Goal: Task Accomplishment & Management: Manage account settings

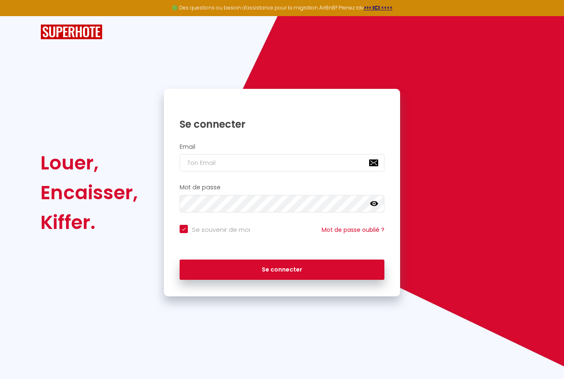
click at [235, 161] on input "email" at bounding box center [282, 162] width 205 height 17
type input "c"
checkbox input "true"
type input "cp"
checkbox input "true"
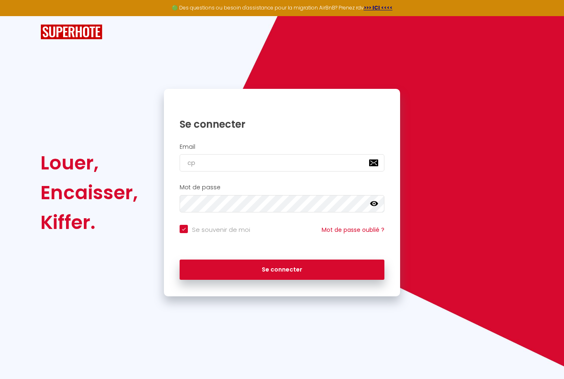
type input "c"
checkbox input "true"
type input "co"
checkbox input "true"
type input "con"
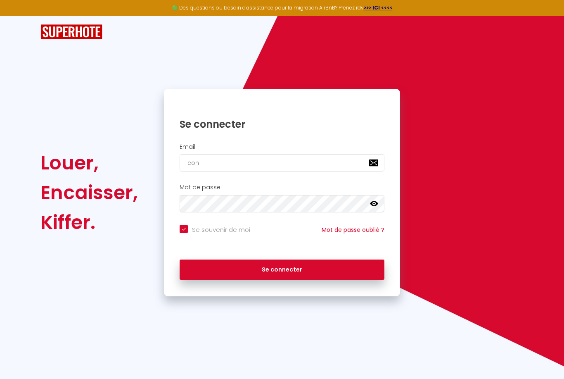
checkbox input "true"
type input "conc"
checkbox input "true"
type input "conci"
checkbox input "true"
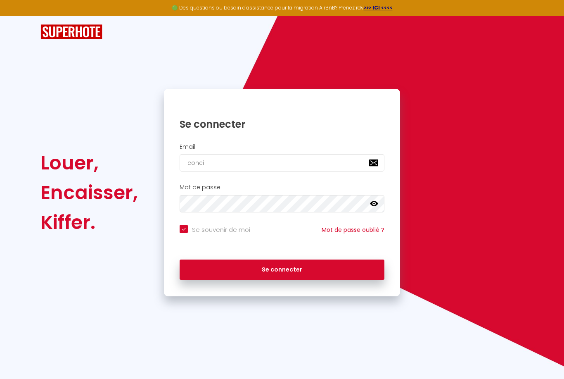
type input "concie"
checkbox input "true"
type input "concier"
checkbox input "true"
type input "concierg"
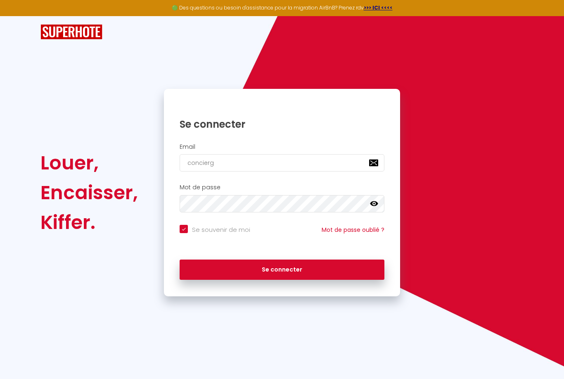
checkbox input "true"
type input "concierge"
checkbox input "true"
type input "concierger"
checkbox input "true"
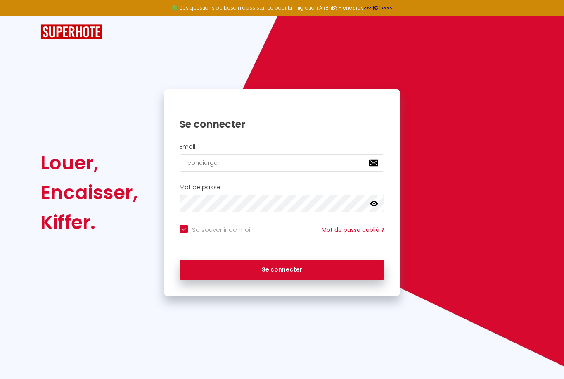
type input "conciergeri"
checkbox input "true"
type input "conciergerie"
checkbox input "true"
type input "conciergerie."
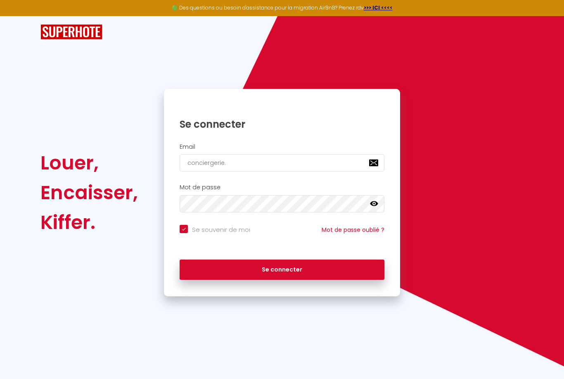
checkbox input "true"
type input "conciergerie.0"
checkbox input "true"
type input "conciergerie.05"
checkbox input "true"
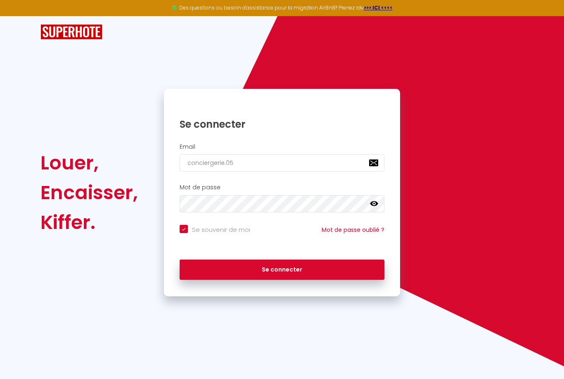
type input "conciergerie.05@"
checkbox input "true"
type input "conciergerie.05@g"
checkbox input "true"
type input "conciergerie.05@gm"
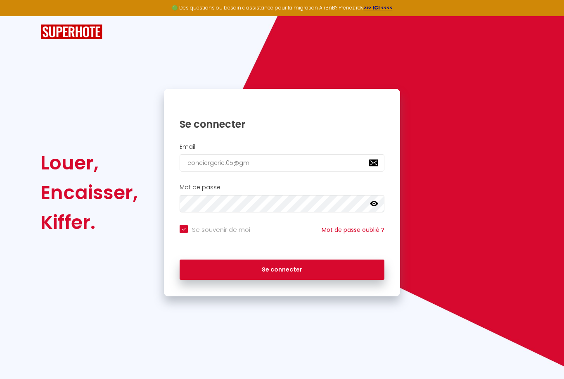
checkbox input "true"
type input "conciergerie.05@gma"
checkbox input "true"
type input "conciergerie.05@gmai"
checkbox input "true"
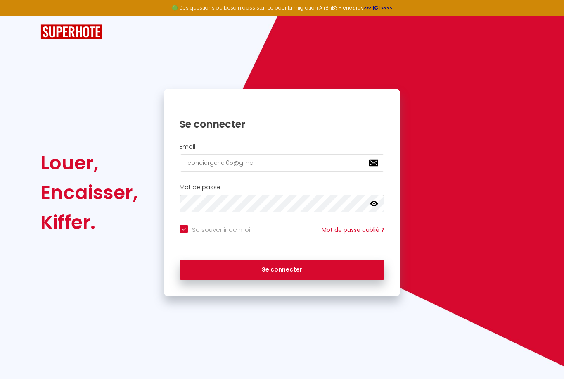
type input "conciergerie.05@gmail"
checkbox input "true"
type input "conciergerie.05@gmail."
checkbox input "true"
type input "conciergerie.05@gmail.c"
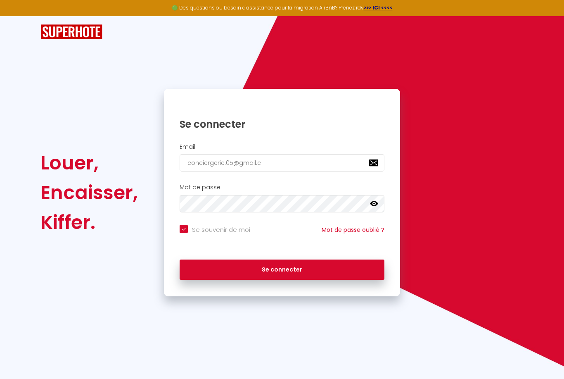
checkbox input "true"
type input "conciergerie.05@gmail.co"
checkbox input "true"
type input "conciergerie.05@gmail.com"
checkbox input "true"
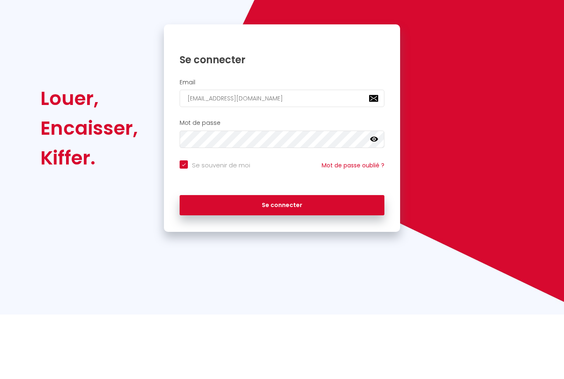
type input "conciergerie.05@gmail.com"
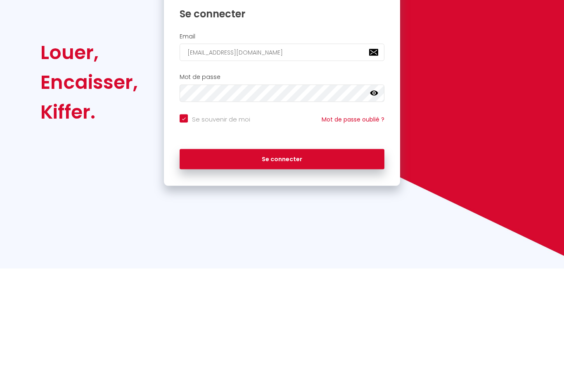
click at [184, 225] on input "Se souvenir de moi" at bounding box center [215, 229] width 71 height 8
checkbox input "false"
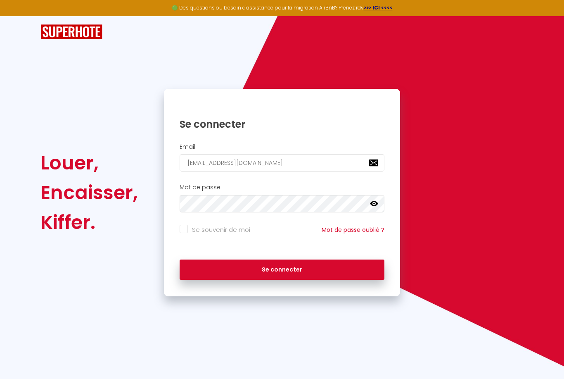
click at [302, 259] on button "Se connecter" at bounding box center [282, 269] width 205 height 21
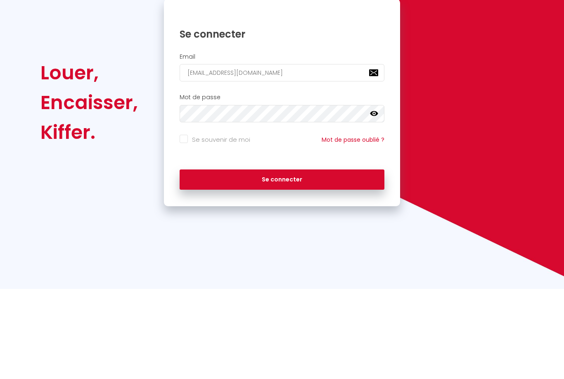
click at [378, 201] on icon at bounding box center [374, 203] width 8 height 5
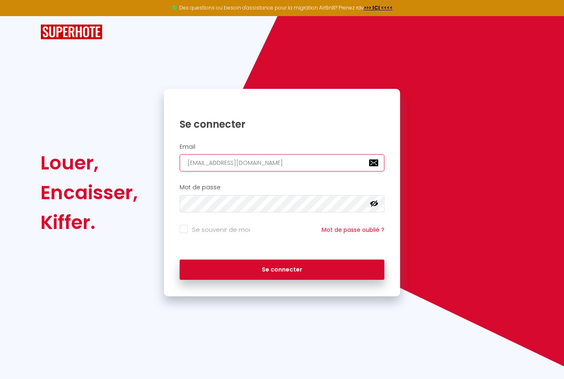
click at [226, 154] on input "conciergerie.05@gmail.com" at bounding box center [282, 162] width 205 height 17
type input "conciergerie.ac05@gmail.com"
click at [457, 130] on div "Louer, Encaisser, Kiffer. Se connecter Email conciergerie.ac05@gmail.com Mot de…" at bounding box center [282, 192] width 494 height 207
click at [333, 259] on button "Se connecter" at bounding box center [282, 269] width 205 height 21
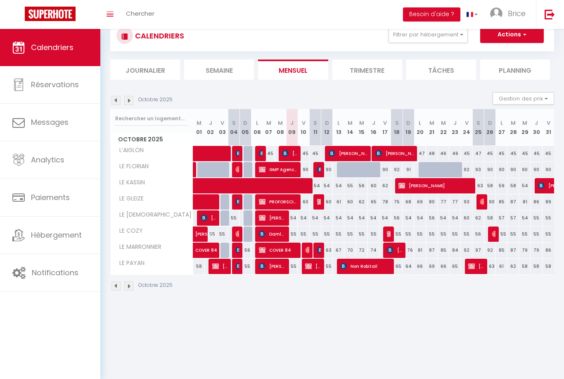
click at [516, 14] on span "Brice" at bounding box center [517, 13] width 18 height 10
click at [508, 43] on link "Paramètres" at bounding box center [503, 41] width 61 height 14
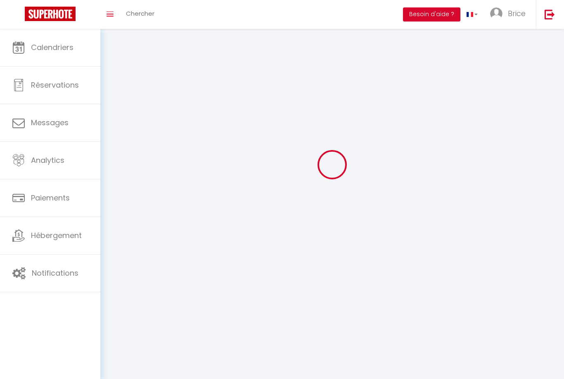
type input "Brice"
type input "Aucouturier"
type input "0626385857"
type input "1 impasse des Dahlias"
type input "05000"
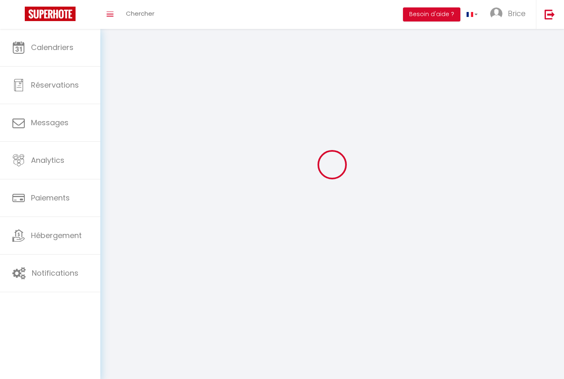
type input "Gap"
type input "WqXl5bS0wl1xeCItGpEiYQOV1"
type input "RBGkKQn03Ohcv4eNBwpUHLErq"
select select "28"
type input "WqXl5bS0wl1xeCItGpEiYQOV1"
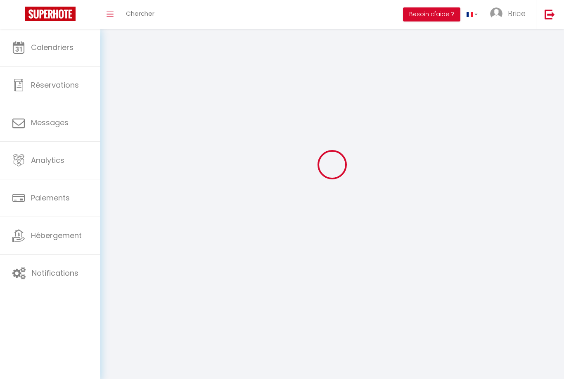
type input "RBGkKQn03Ohcv4eNBwpUHLErq"
type input "https://app.superhote.com/#/get-available-rentals/RBGkKQn03Ohcv4eNBwpUHLErq"
select select "fr"
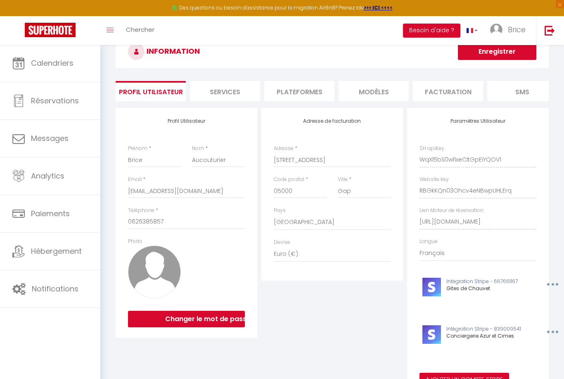
click at [518, 31] on span "Brice" at bounding box center [517, 29] width 18 height 10
click at [503, 74] on link "Équipe" at bounding box center [503, 72] width 61 height 14
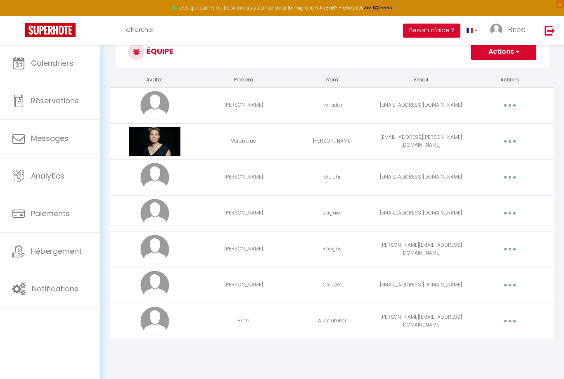
click at [511, 288] on button "button" at bounding box center [510, 284] width 23 height 13
click at [482, 304] on link "Editer" at bounding box center [488, 304] width 61 height 14
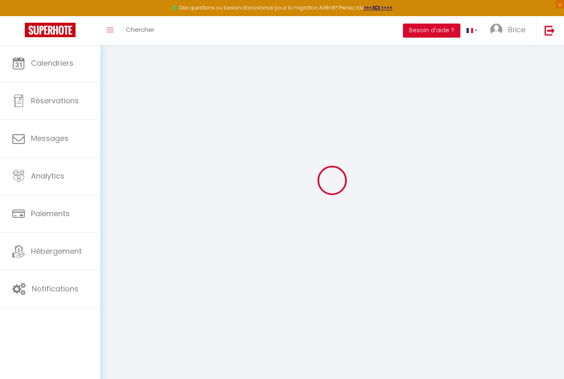
type input "Samuel"
type input "Crouzet"
type input "crouzet.locations@gmail.com"
type textarea "https://app.superhote.com/#/connect/Nvc6F4RszS"
checkbox input "false"
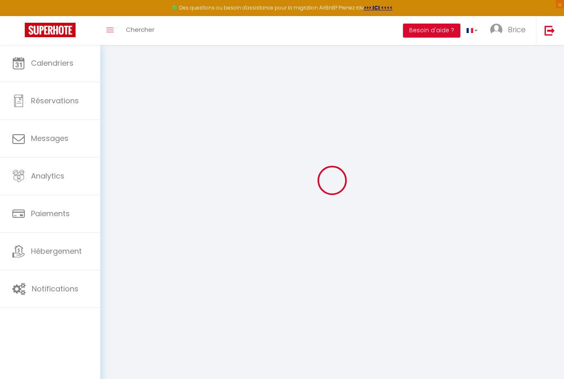
checkbox input "false"
checkbox input "true"
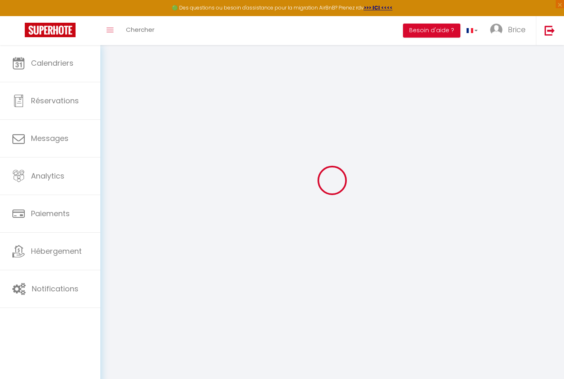
checkbox input "true"
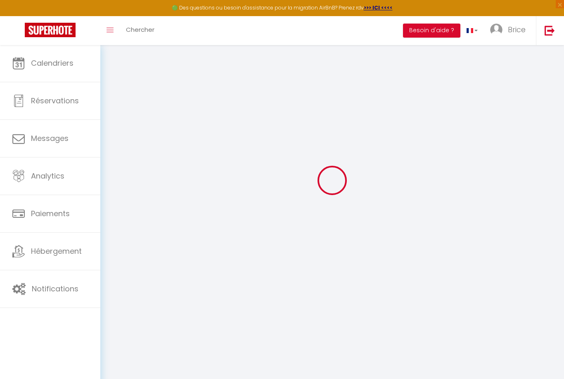
checkbox input "true"
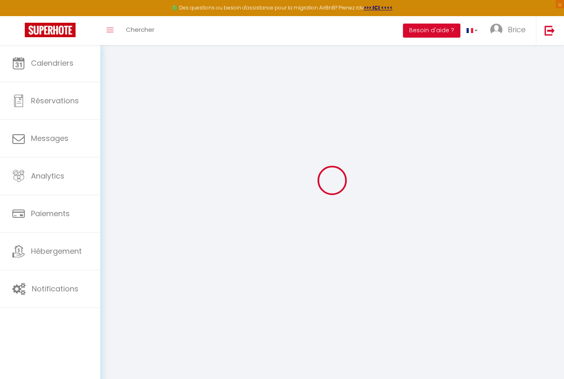
checkbox input "false"
select select
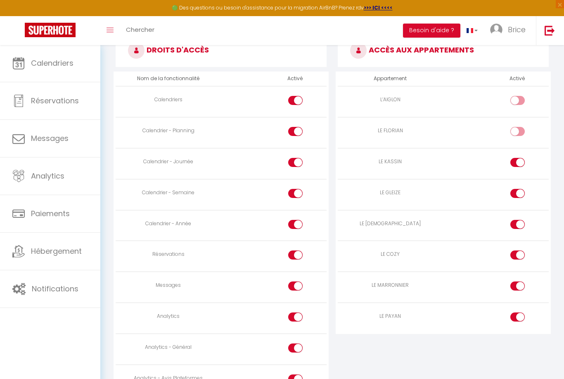
scroll to position [455, 0]
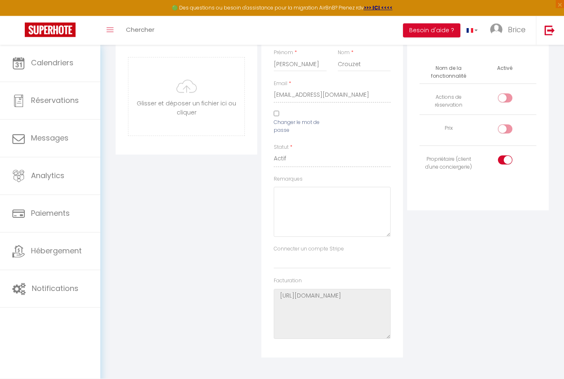
click at [506, 128] on input "checkbox" at bounding box center [512, 131] width 14 height 12
checkbox input "true"
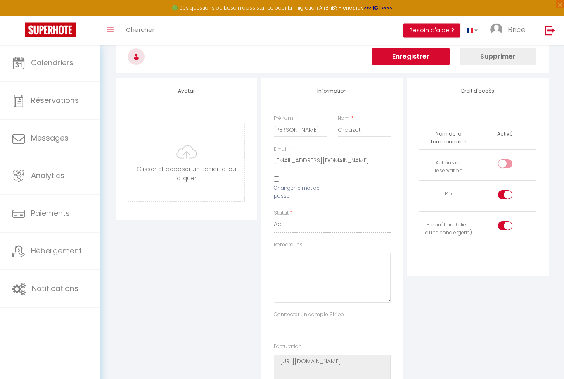
scroll to position [0, 0]
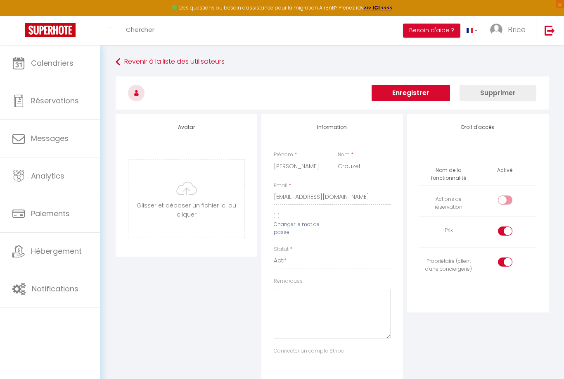
click at [430, 86] on button "Enregistrer" at bounding box center [411, 93] width 78 height 17
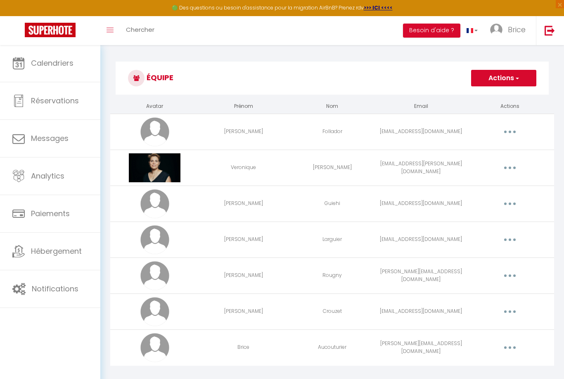
click at [510, 311] on icon "button" at bounding box center [510, 311] width 2 height 2
click at [485, 328] on link "Editer" at bounding box center [488, 330] width 61 height 14
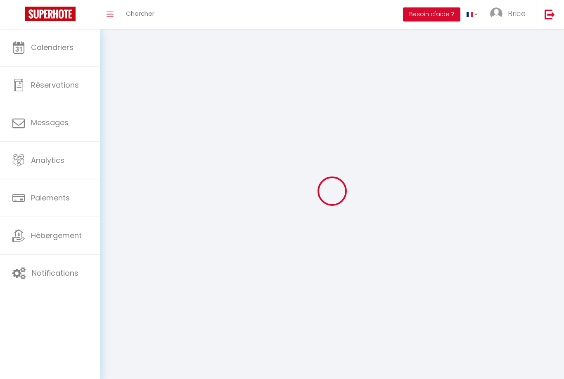
type input "Samuel"
type input "Crouzet"
type input "crouzet.locations@gmail.com"
type textarea "https://app.superhote.com/#/connect/Nvc6F4RszS"
checkbox input "false"
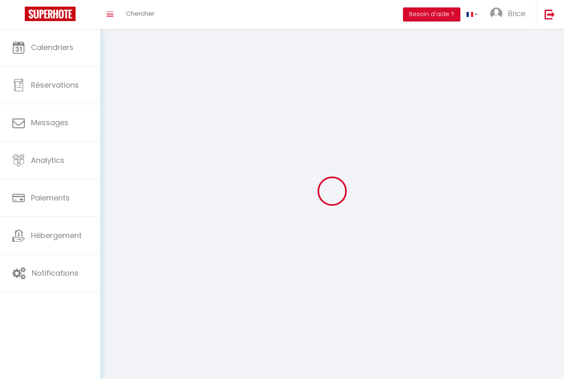
checkbox input "true"
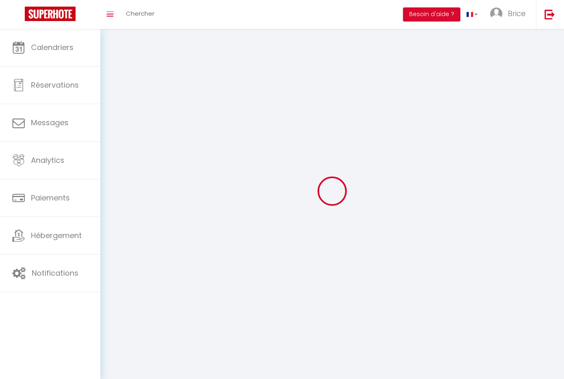
checkbox input "true"
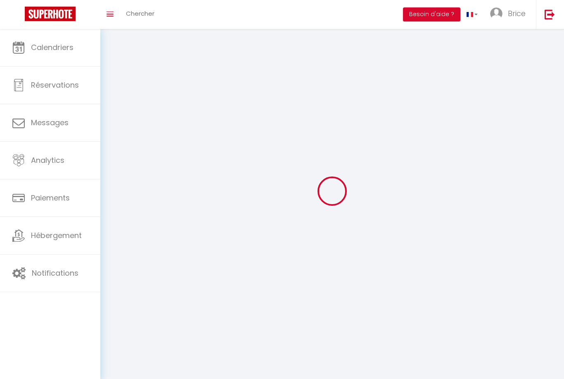
checkbox input "true"
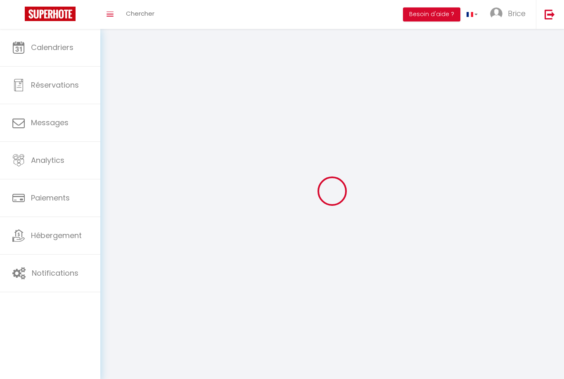
checkbox input "false"
select select
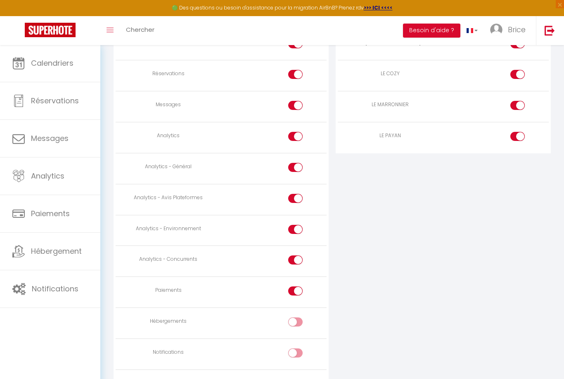
scroll to position [656, 0]
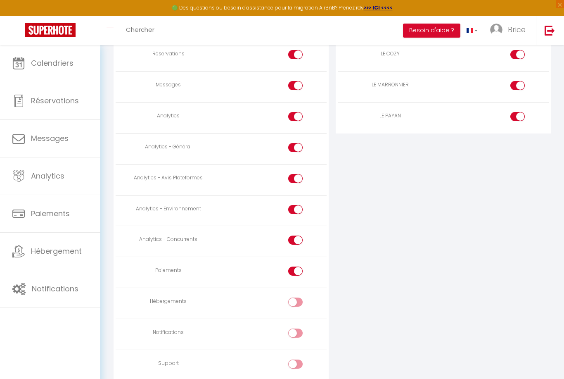
click at [297, 297] on input "checkbox" at bounding box center [303, 303] width 14 height 12
checkbox input "true"
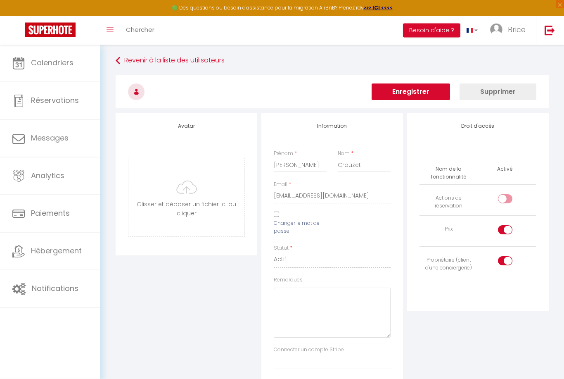
scroll to position [0, 0]
click at [420, 93] on button "Enregistrer" at bounding box center [411, 93] width 78 height 17
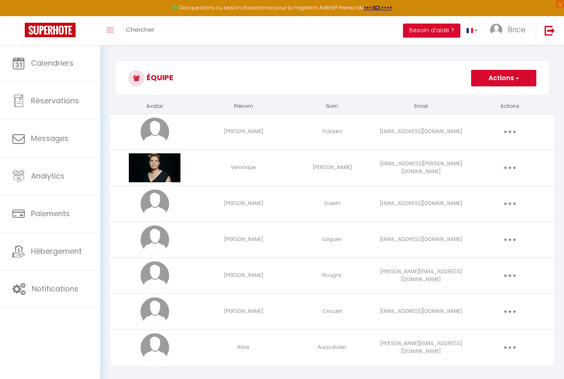
click at [62, 65] on span "Calendriers" at bounding box center [52, 63] width 43 height 10
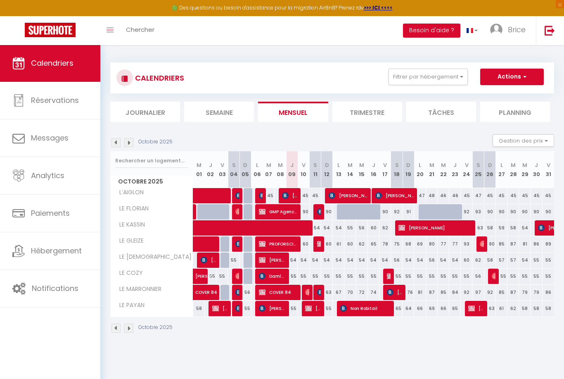
click at [357, 195] on span "[PERSON_NAME]" at bounding box center [348, 196] width 38 height 16
select select "OK"
select select "KO"
select select "0"
select select "1"
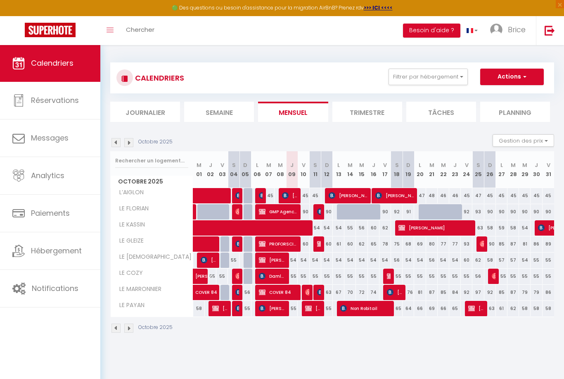
select select "1"
select select
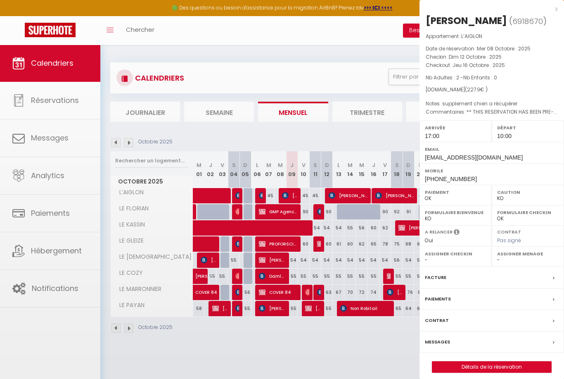
select select "47952"
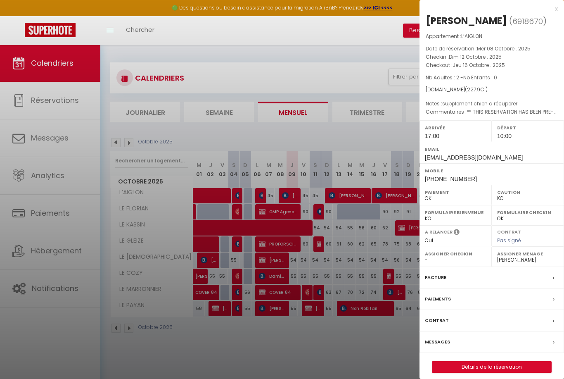
click at [509, 361] on link "Détails de la réservation" at bounding box center [491, 366] width 119 height 11
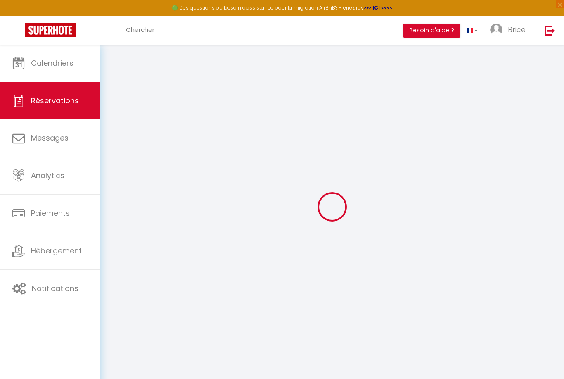
select select
select select "14"
checkbox input "false"
select select
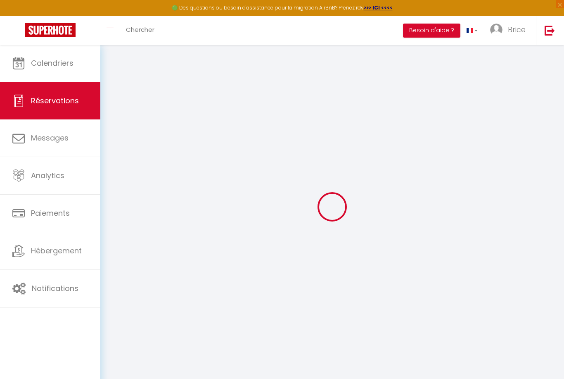
select select
checkbox input "false"
select select
checkbox input "false"
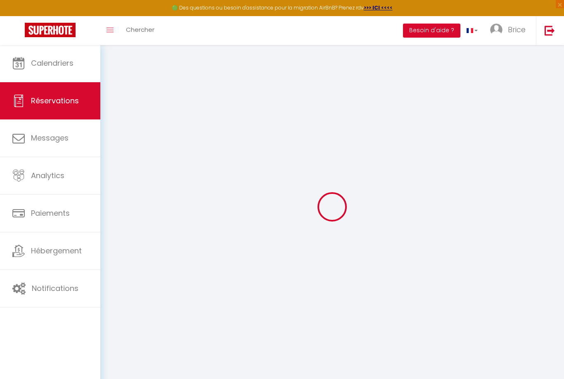
select select
checkbox input "false"
type textarea "** THIS RESERVATION HAS BEEN PRE-PAID ** Reservation has a cancellation grace p…"
type textarea "supplement chien a récupérer"
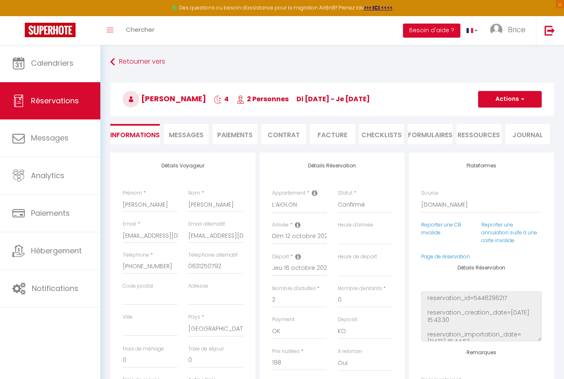
type input "15"
type input "9.9"
select select
checkbox input "false"
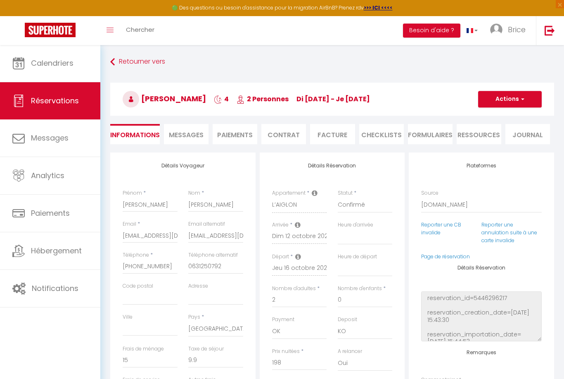
select select "17:00"
select select "10:00"
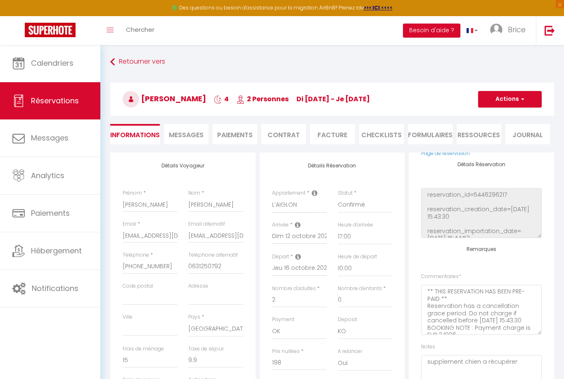
scroll to position [103, 0]
click at [46, 175] on span "Analytics" at bounding box center [47, 175] width 33 height 10
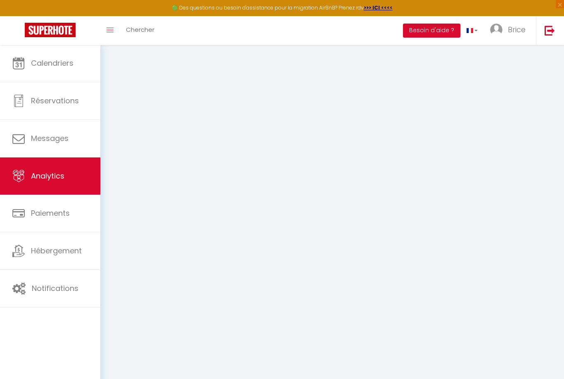
select select "2025"
select select "10"
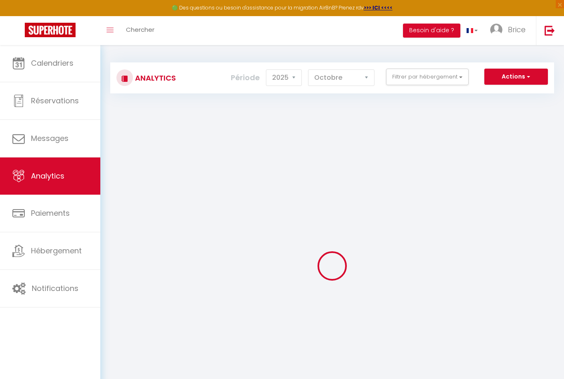
click at [447, 75] on button "Filtrer par hébergement" at bounding box center [427, 77] width 83 height 17
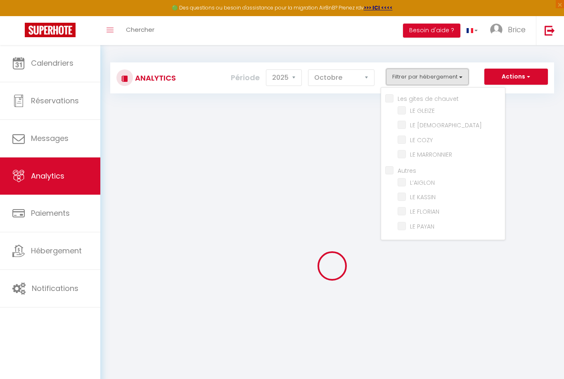
checkbox chauvet "false"
checkbox GLEIZE "false"
checkbox ZEN "false"
checkbox COZY "false"
checkbox MARRONNIER "false"
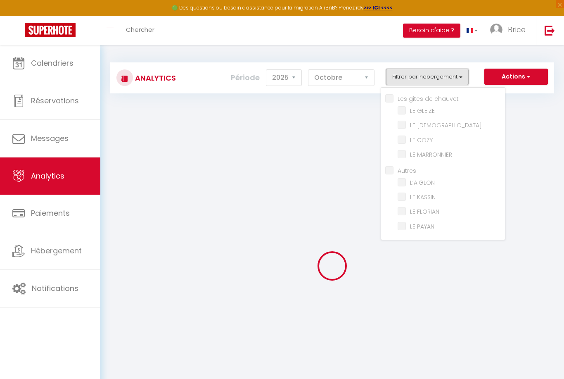
checkbox input "false"
checkbox KASSIN "false"
checkbox FLORIAN "false"
checkbox PAYAN "false"
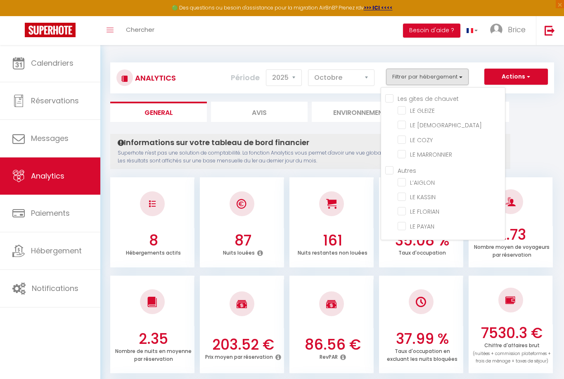
click at [386, 98] on chauvet "Les gites de chauvet" at bounding box center [445, 98] width 120 height 8
checkbox chauvet "true"
checkbox GLEIZE "true"
checkbox ZEN "true"
checkbox COZY "true"
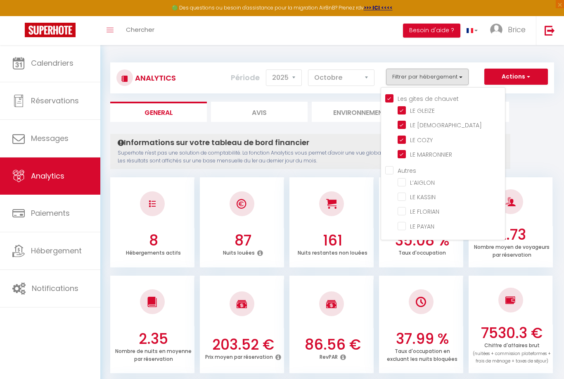
checkbox MARRONNIER "true"
checkbox input "false"
checkbox KASSIN "false"
checkbox FLORIAN "false"
checkbox PAYAN "false"
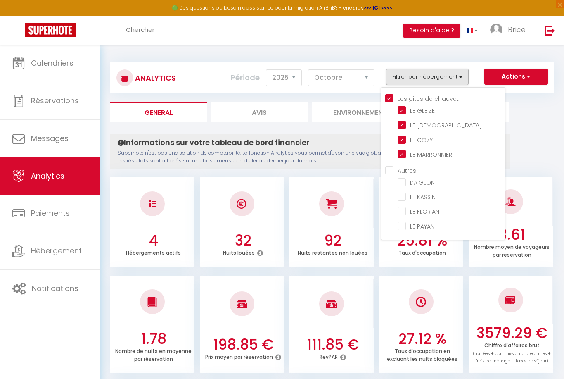
checkbox input "false"
checkbox KASSIN "false"
checkbox FLORIAN "false"
checkbox PAYAN "false"
click at [401, 200] on KASSIN "checkbox" at bounding box center [451, 196] width 107 height 8
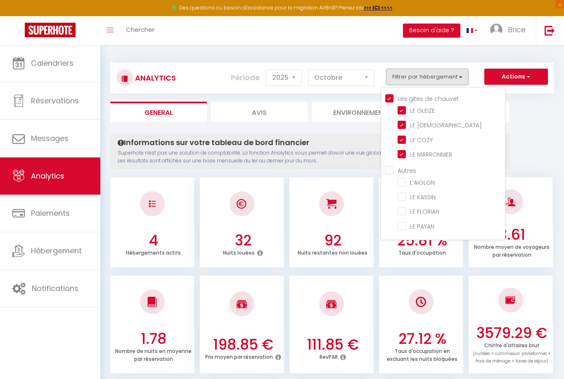
checkbox KASSIN "true"
checkbox input "false"
checkbox FLORIAN "false"
checkbox PAYAN "false"
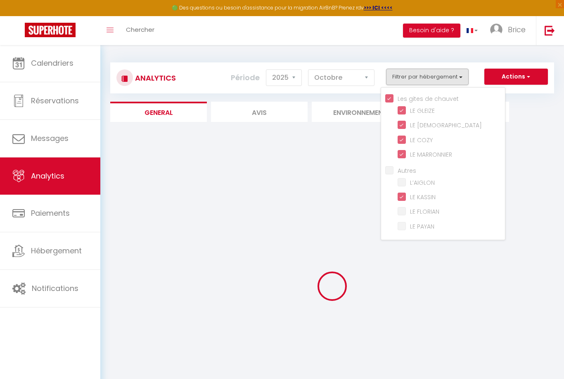
checkbox input "false"
checkbox FLORIAN "false"
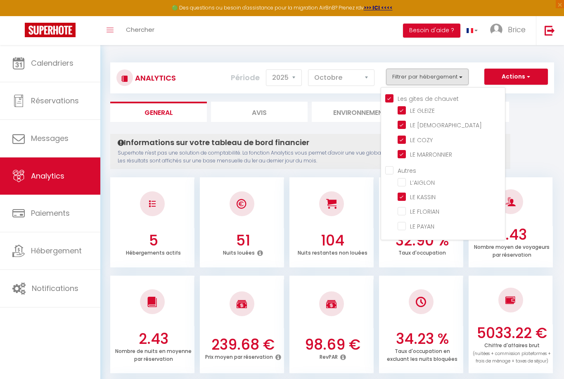
click at [402, 224] on PAYAN "checkbox" at bounding box center [451, 225] width 107 height 8
checkbox PAYAN "true"
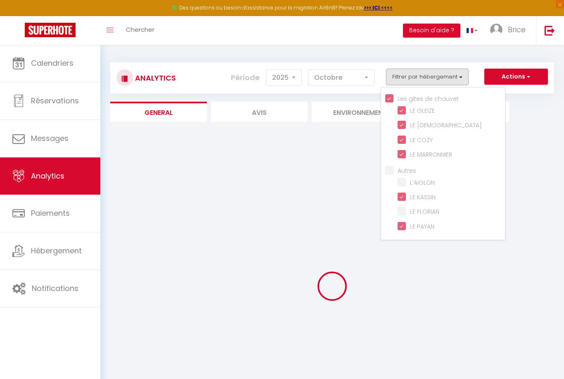
checkbox input "false"
checkbox FLORIAN "false"
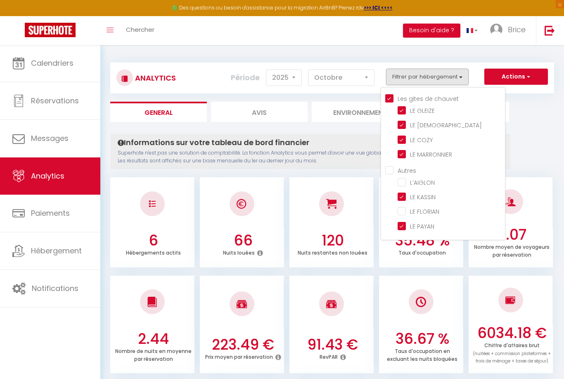
checkbox input "false"
checkbox FLORIAN "false"
click at [526, 138] on div at bounding box center [282, 189] width 564 height 379
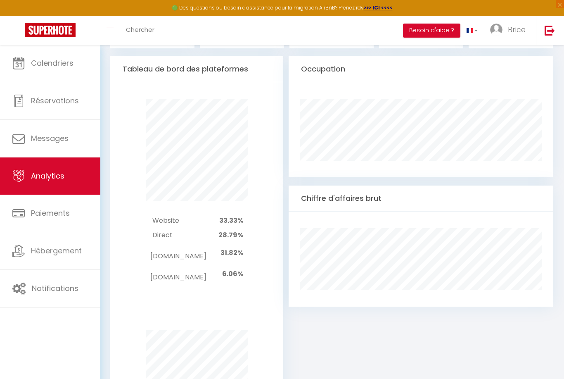
scroll to position [423, 0]
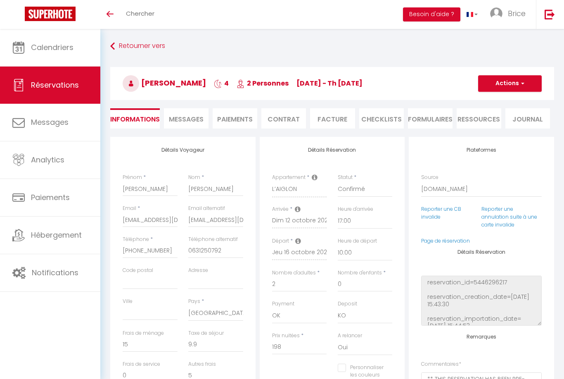
select select "17:00"
select select "10:00"
select select "14"
select select "2"
click at [515, 16] on span "Brice" at bounding box center [517, 13] width 18 height 10
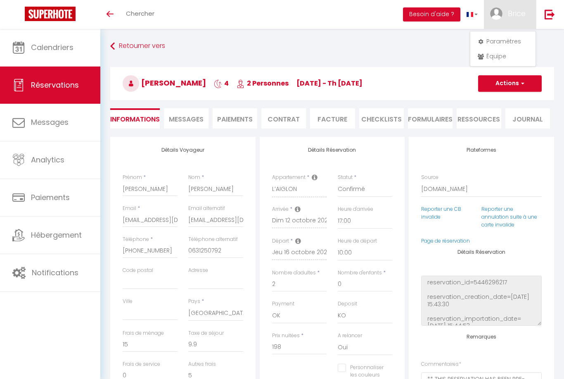
click at [63, 159] on div at bounding box center [282, 189] width 564 height 379
click at [516, 86] on button "Actions" at bounding box center [510, 83] width 64 height 17
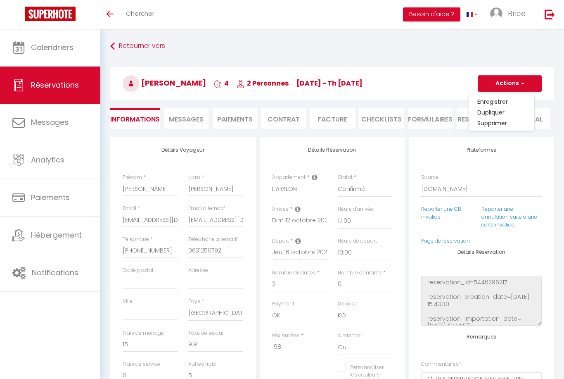
click at [405, 64] on div "[PERSON_NAME] 4 2 Personnes [DATE] - Th [DATE] Actions Enregistrer Dupliquer Su…" at bounding box center [332, 82] width 455 height 44
select select "17:00"
select select "10:00"
select select "14"
select select "2"
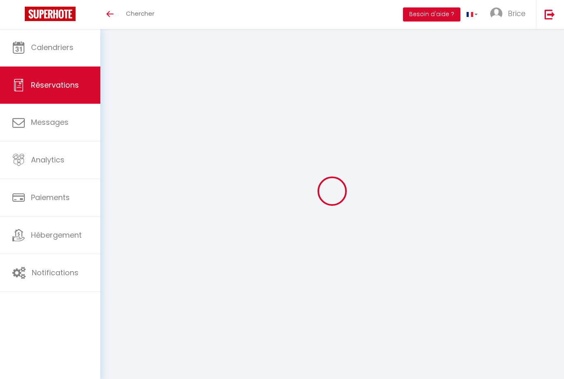
select select
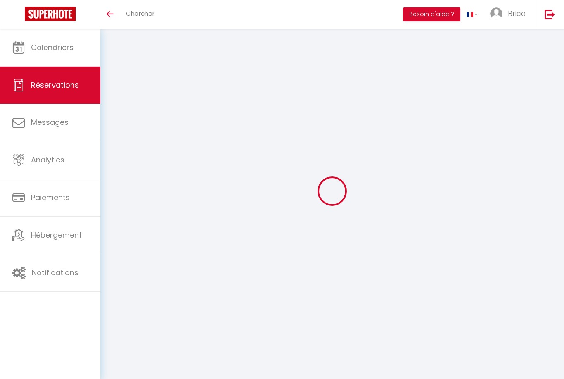
select select
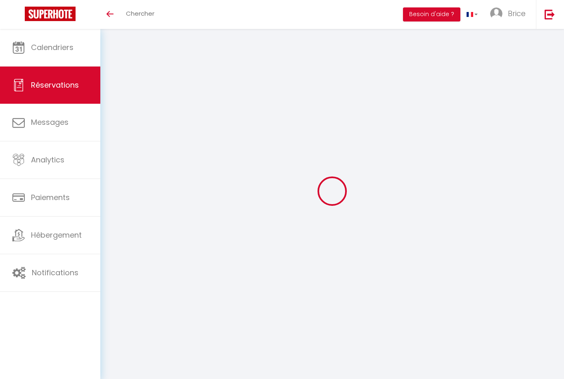
checkbox input "false"
select select
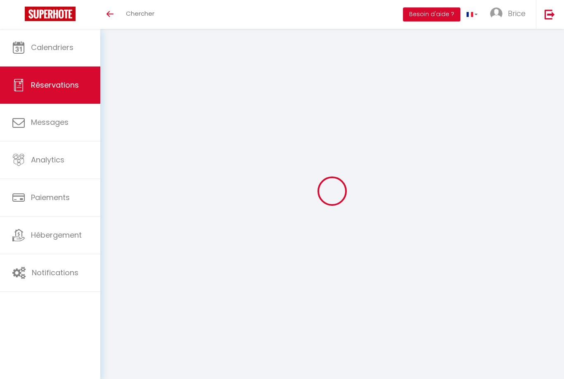
select select
checkbox input "false"
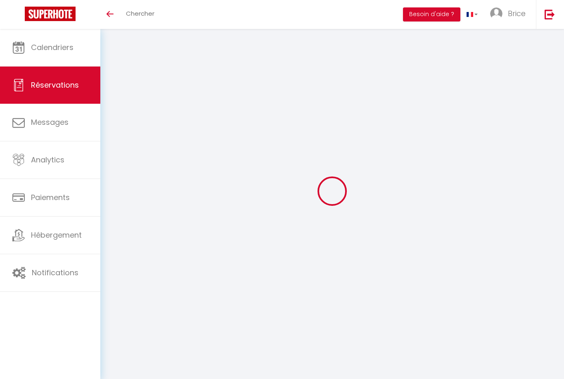
type input "[PERSON_NAME]"
type input "[EMAIL_ADDRESS][DOMAIN_NAME]"
type input "[PHONE_NUMBER]"
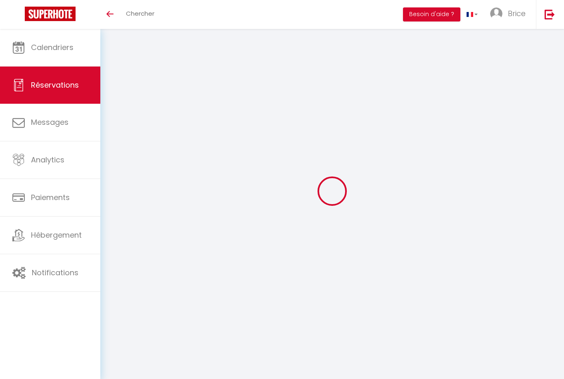
type input "0631250792"
select select "FR"
type input "5"
type input "32.7"
type input "3.19"
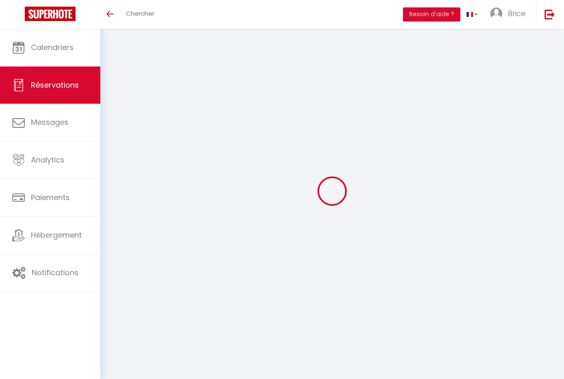
select select "71055"
select select "1"
select select
type input "2"
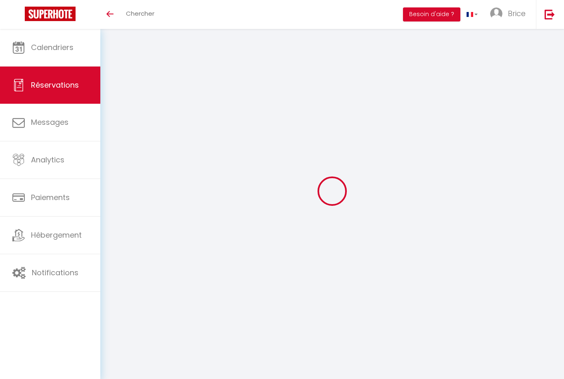
select select "12"
select select
type input "198"
checkbox input "false"
type input "0"
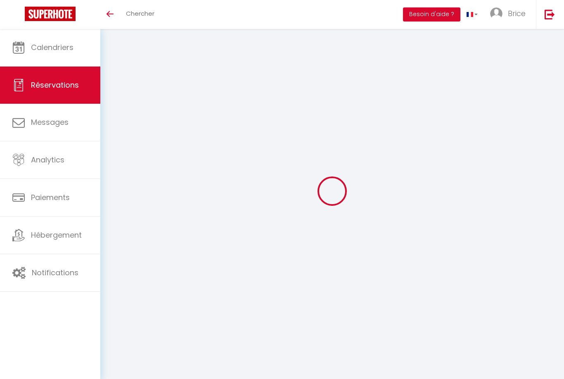
select select "2"
type input "15"
type input "0"
select select
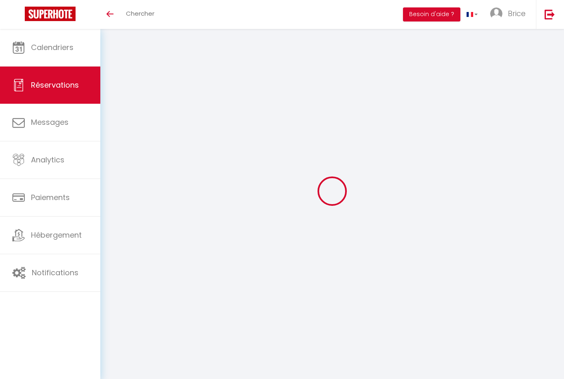
select select
select select "14"
checkbox input "false"
select select
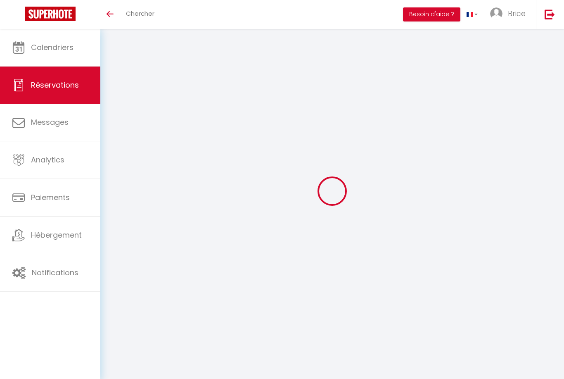
checkbox input "false"
select select
checkbox input "false"
select select
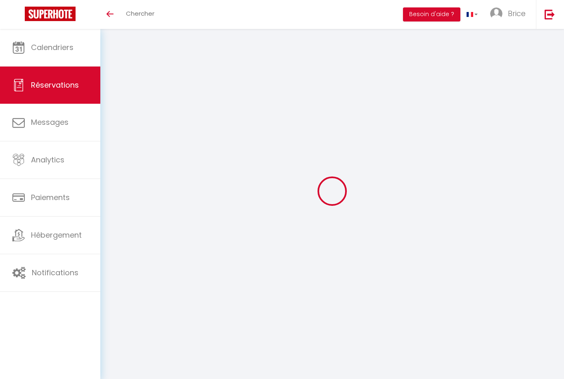
select select
checkbox input "false"
type textarea "** THIS RESERVATION HAS BEEN PRE-PAID ** Reservation has a cancellation grace p…"
type textarea "supplement chien a récupérer"
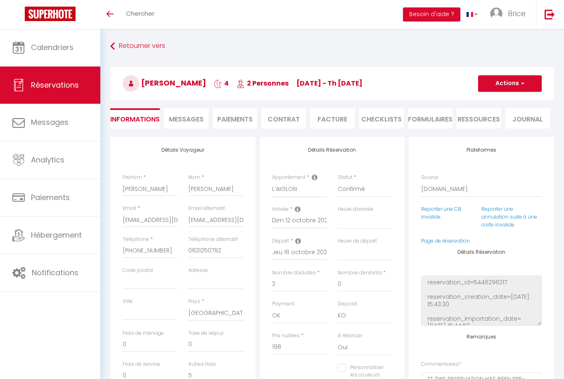
type input "15"
type input "9.9"
select select
checkbox input "false"
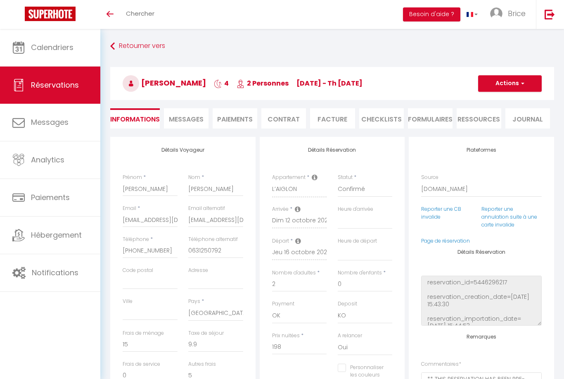
select select "17:00"
select select "10:00"
click at [190, 121] on span "Messages" at bounding box center [186, 119] width 35 height 10
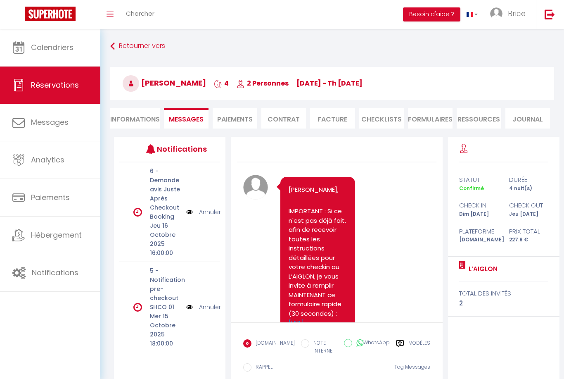
click at [232, 119] on li "Paiements" at bounding box center [235, 118] width 45 height 20
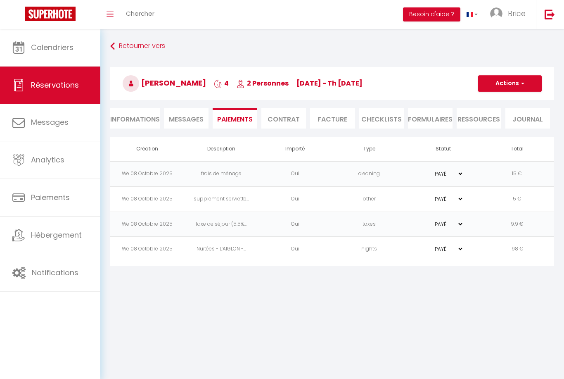
click at [283, 123] on li "Contrat" at bounding box center [283, 118] width 45 height 20
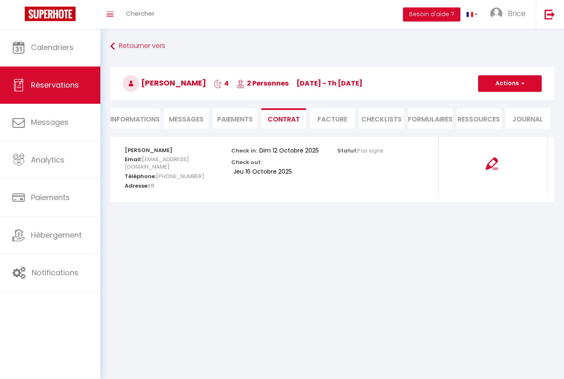
click at [143, 45] on link "Retourner vers" at bounding box center [332, 46] width 444 height 15
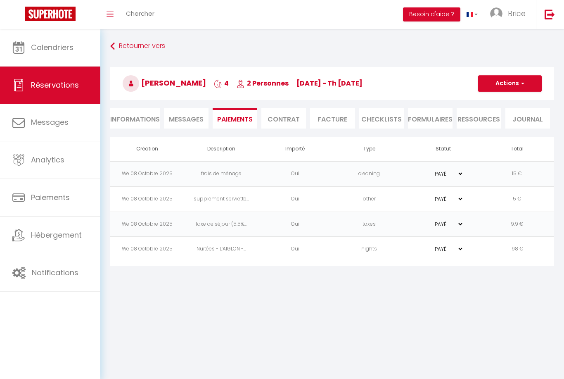
click at [144, 50] on link "Retourner vers" at bounding box center [332, 46] width 444 height 15
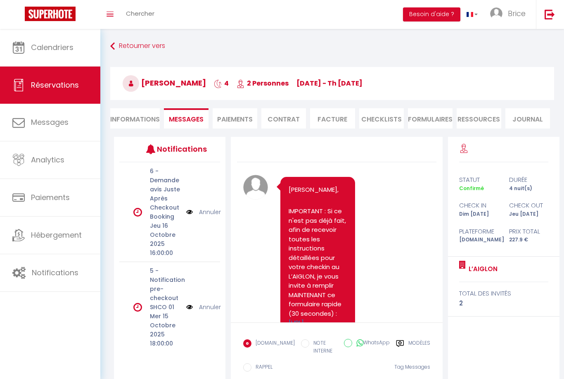
click at [144, 50] on link "Retourner vers" at bounding box center [332, 46] width 444 height 15
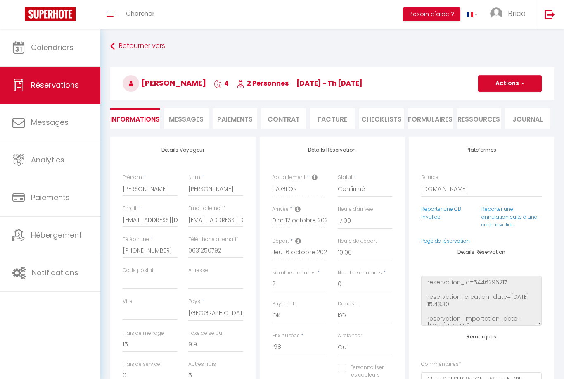
click at [145, 45] on link "Retourner vers" at bounding box center [332, 46] width 444 height 15
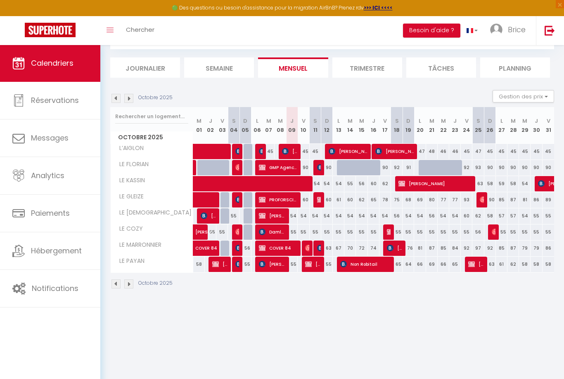
click at [55, 178] on span "Analytics" at bounding box center [47, 175] width 33 height 10
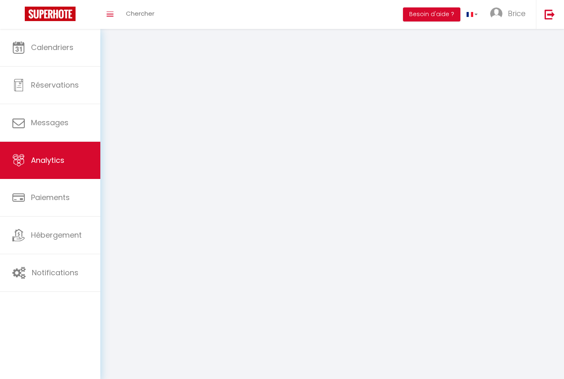
select select "2025"
select select "10"
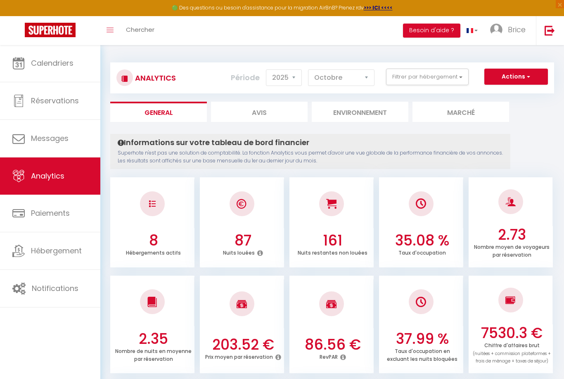
click at [525, 78] on button "Actions" at bounding box center [517, 77] width 64 height 17
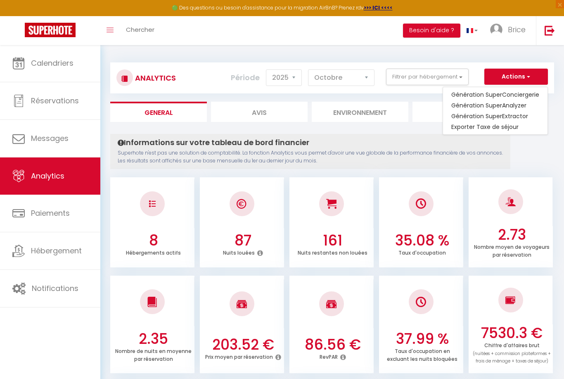
click at [523, 96] on link "Génération SuperConciergerie" at bounding box center [495, 94] width 105 height 11
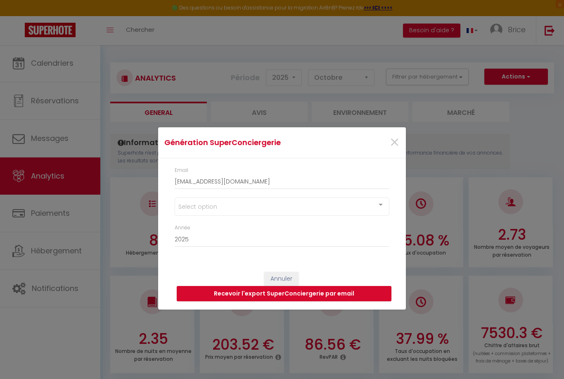
click at [288, 211] on div "Select option" at bounding box center [282, 206] width 215 height 18
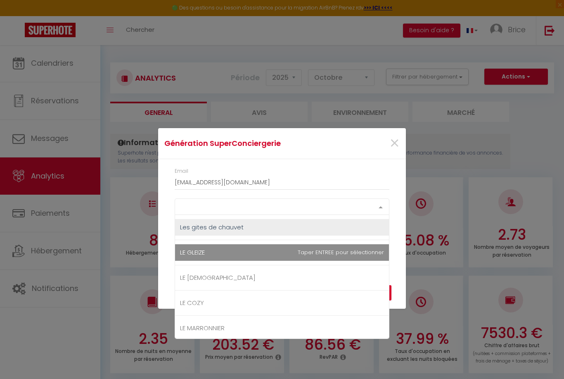
click at [254, 251] on span "LE GLEIZE" at bounding box center [282, 252] width 214 height 17
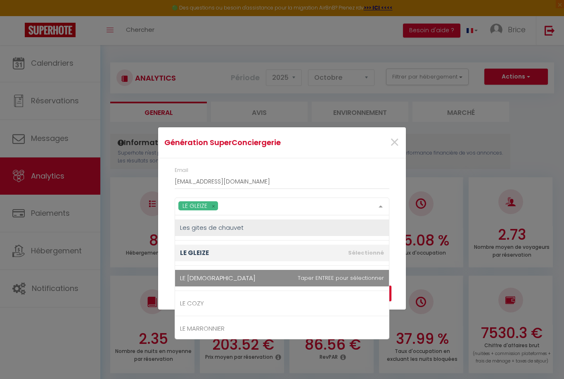
click at [240, 280] on span "LE [DEMOGRAPHIC_DATA]" at bounding box center [282, 278] width 214 height 17
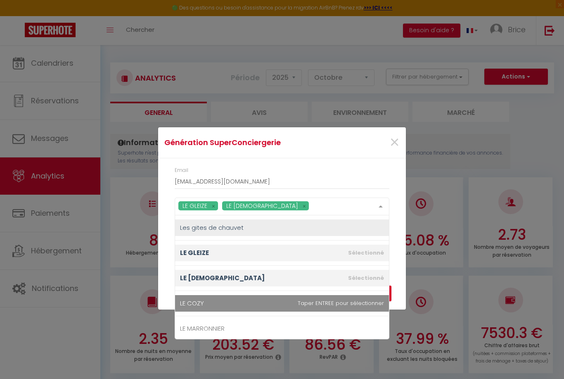
click at [240, 306] on span "LE COZY" at bounding box center [282, 303] width 214 height 17
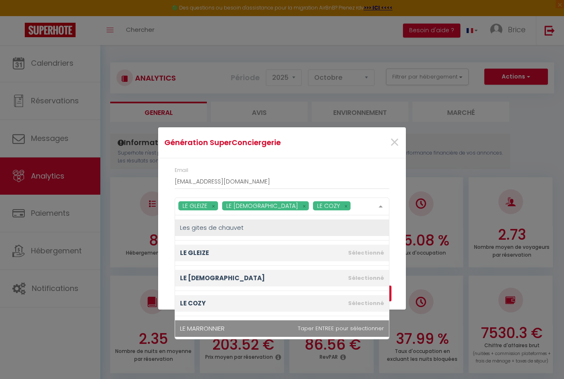
click at [257, 329] on span "LE MARRONNIER" at bounding box center [282, 328] width 214 height 17
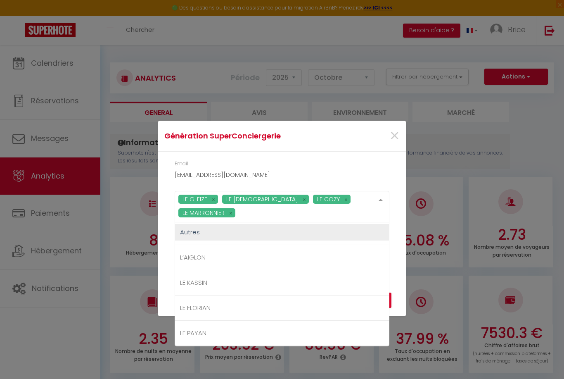
scroll to position [128, 0]
click at [260, 274] on span "LE KASSIN" at bounding box center [282, 282] width 214 height 17
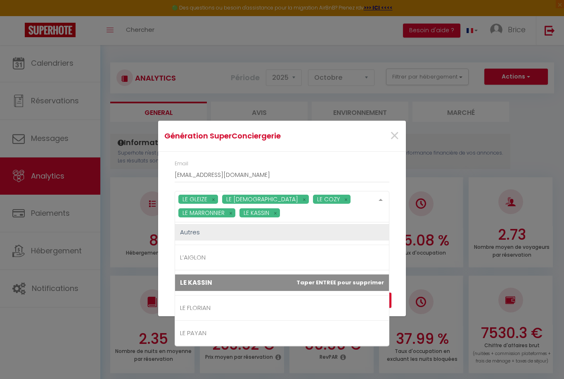
click at [223, 333] on span "LE PAYAN" at bounding box center [282, 333] width 214 height 17
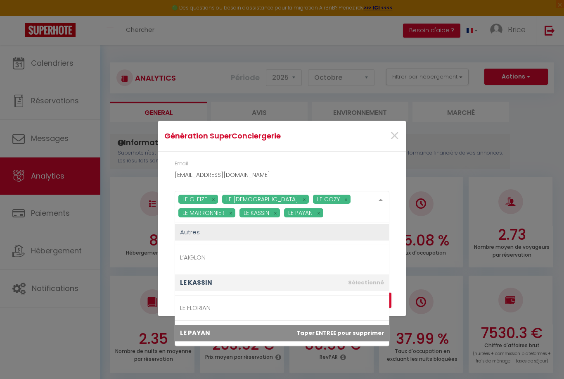
click at [378, 199] on div at bounding box center [381, 199] width 17 height 16
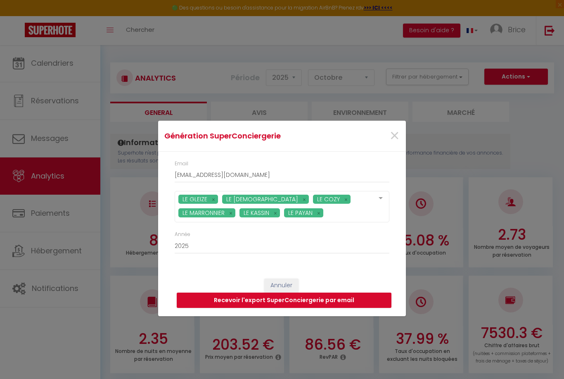
click at [307, 297] on button "Recevoir l'export SuperConciergerie par email" at bounding box center [284, 300] width 215 height 16
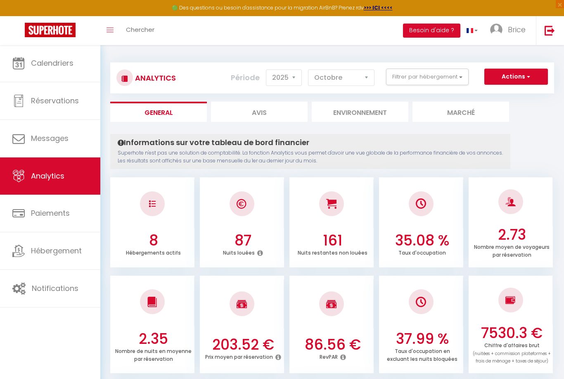
click at [50, 62] on span "Calendriers" at bounding box center [52, 63] width 43 height 10
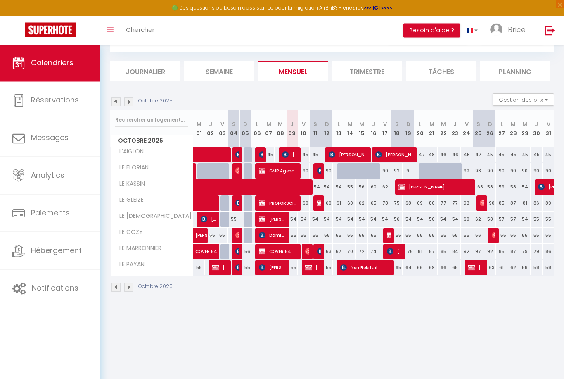
scroll to position [42, 0]
